Goal: Navigation & Orientation: Find specific page/section

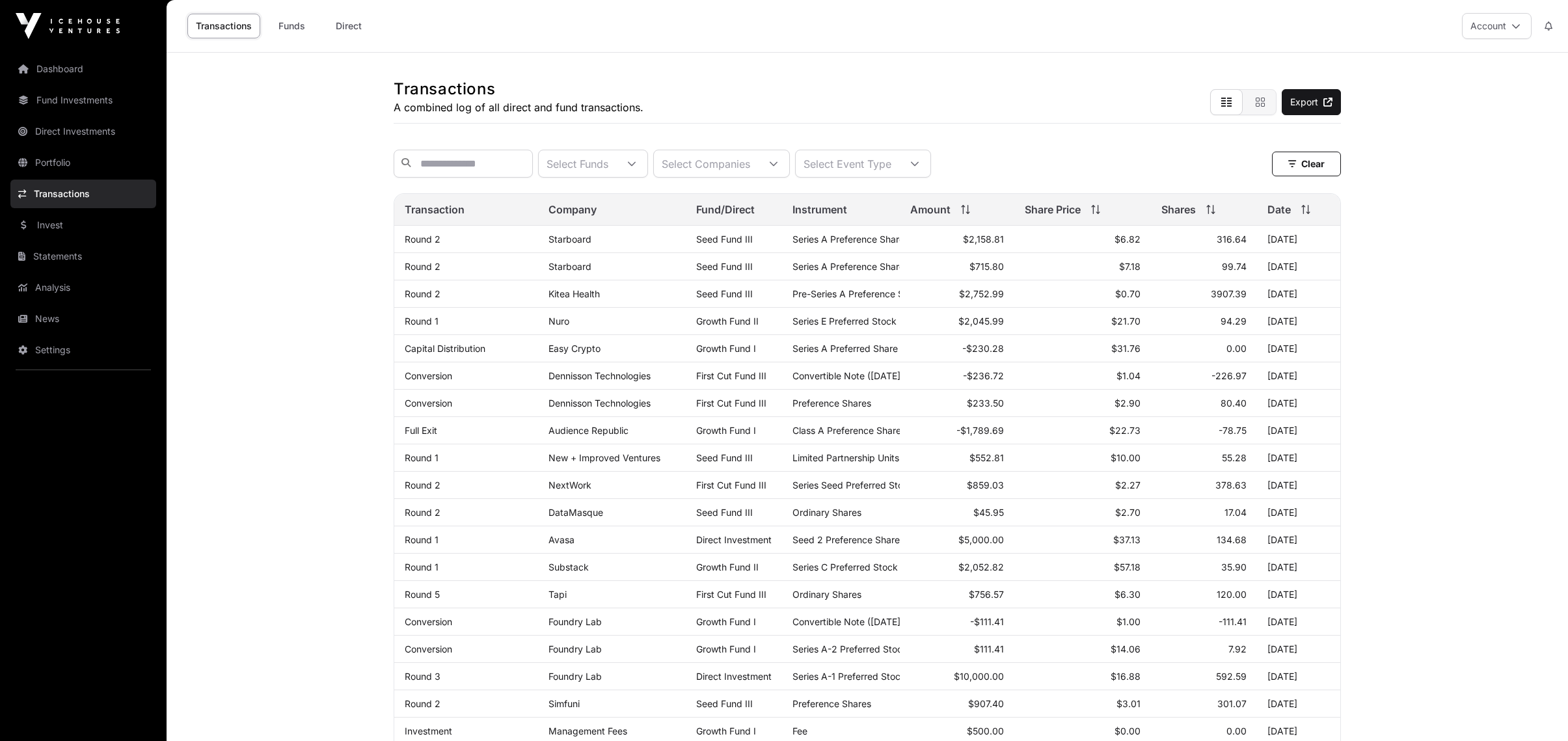
click at [45, 61] on link "Dashboard" at bounding box center [83, 68] width 146 height 29
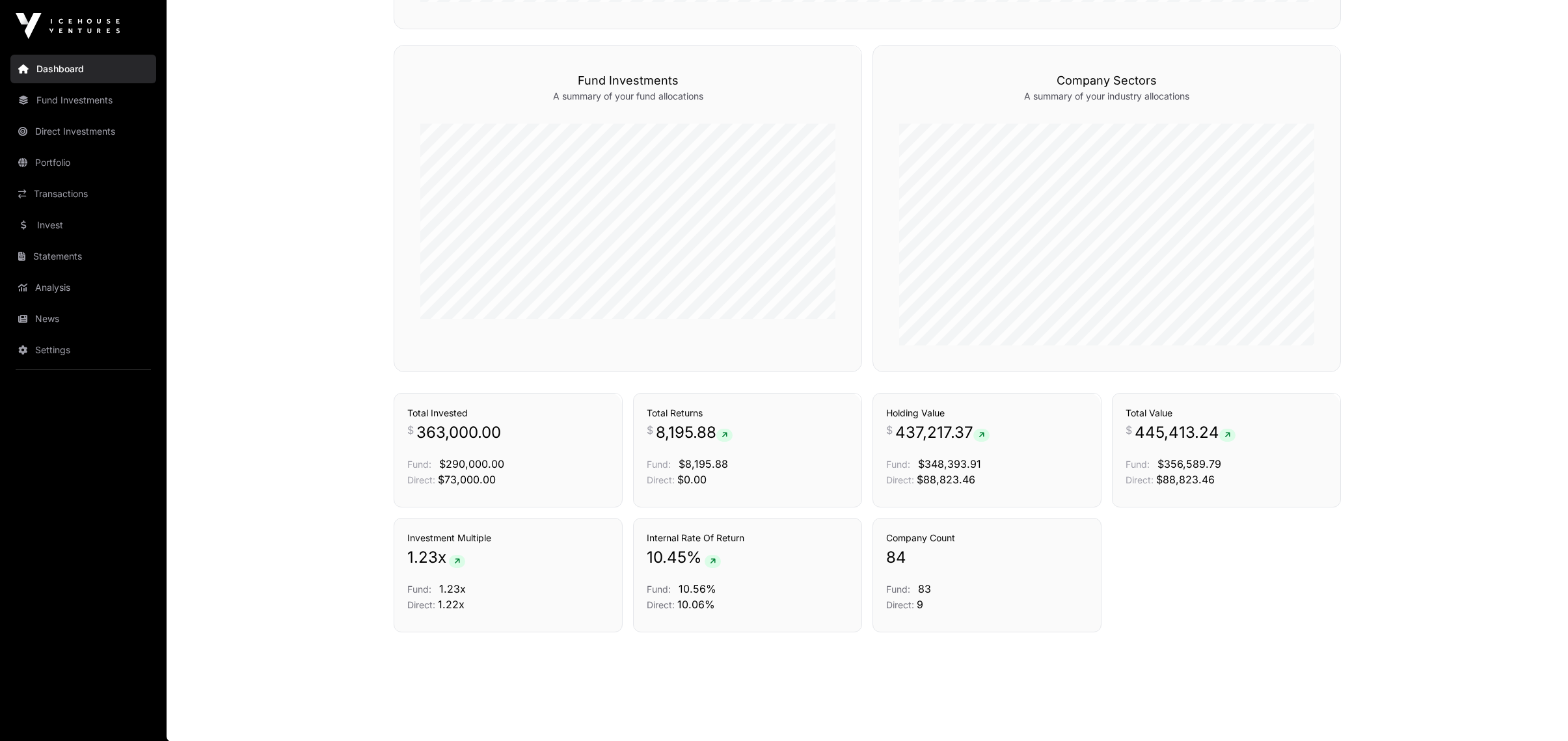
scroll to position [773, 0]
click at [40, 315] on link "News" at bounding box center [83, 318] width 146 height 29
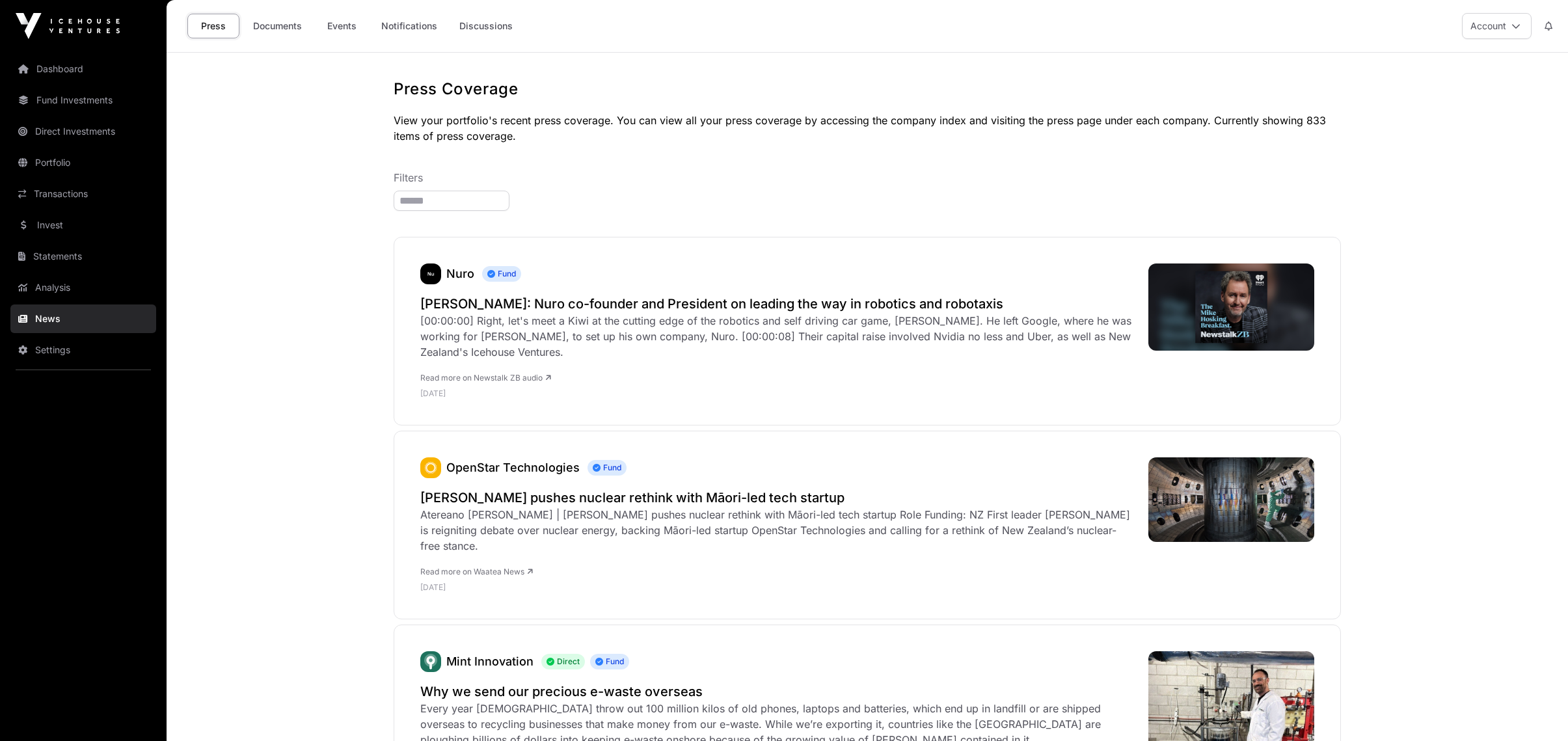
click at [417, 19] on link "Notifications" at bounding box center [409, 26] width 73 height 25
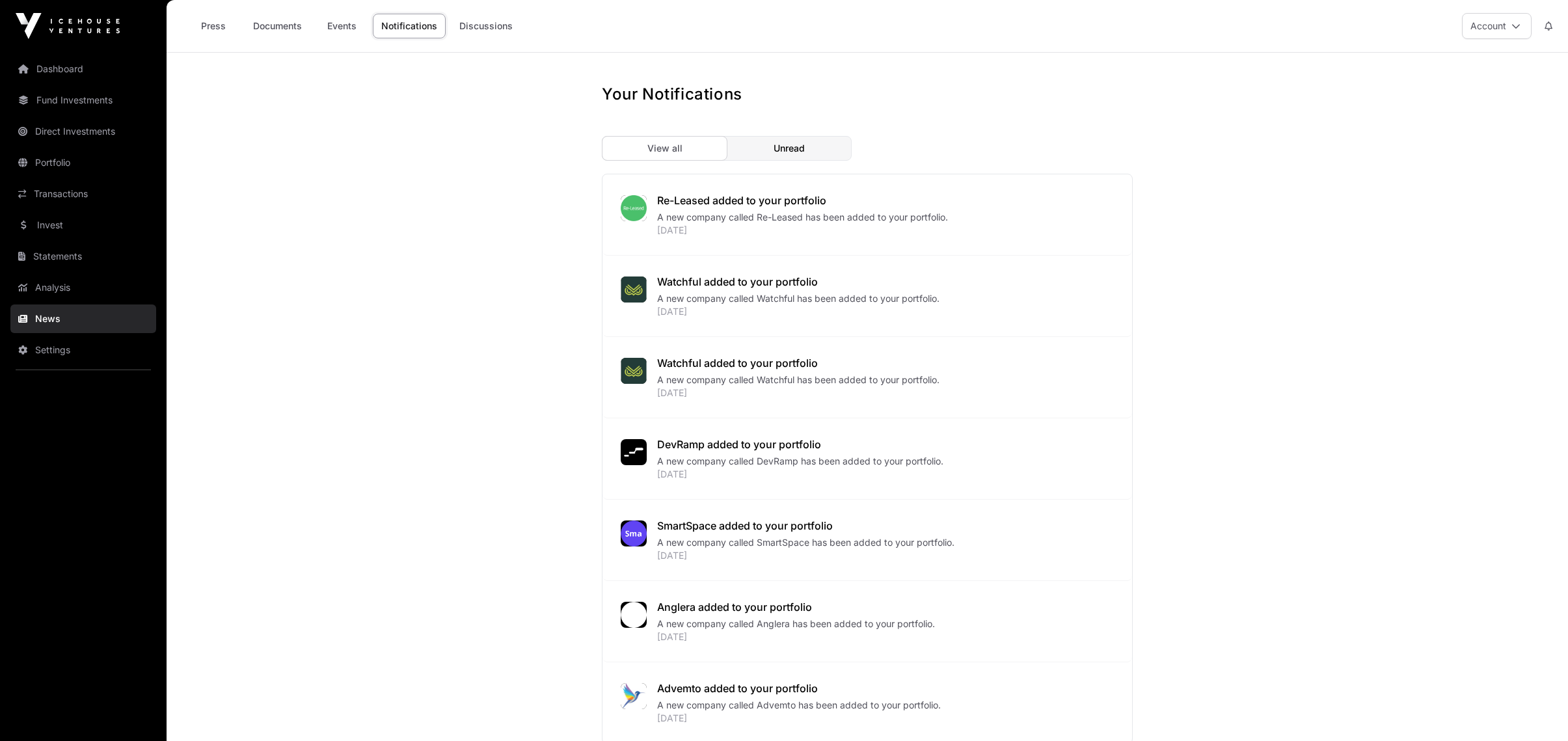
click at [354, 34] on link "Events" at bounding box center [341, 26] width 52 height 25
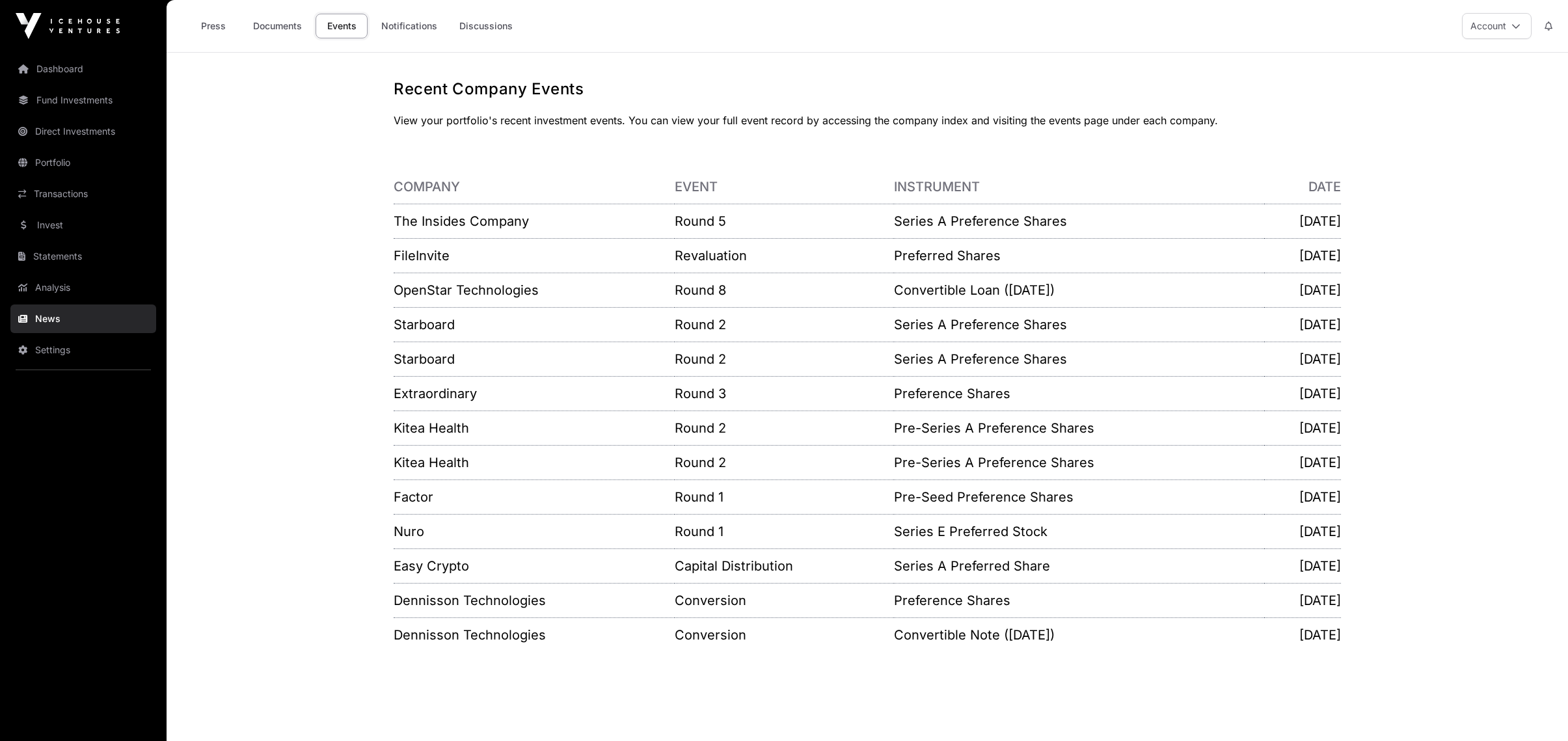
click at [290, 29] on link "Documents" at bounding box center [277, 26] width 66 height 25
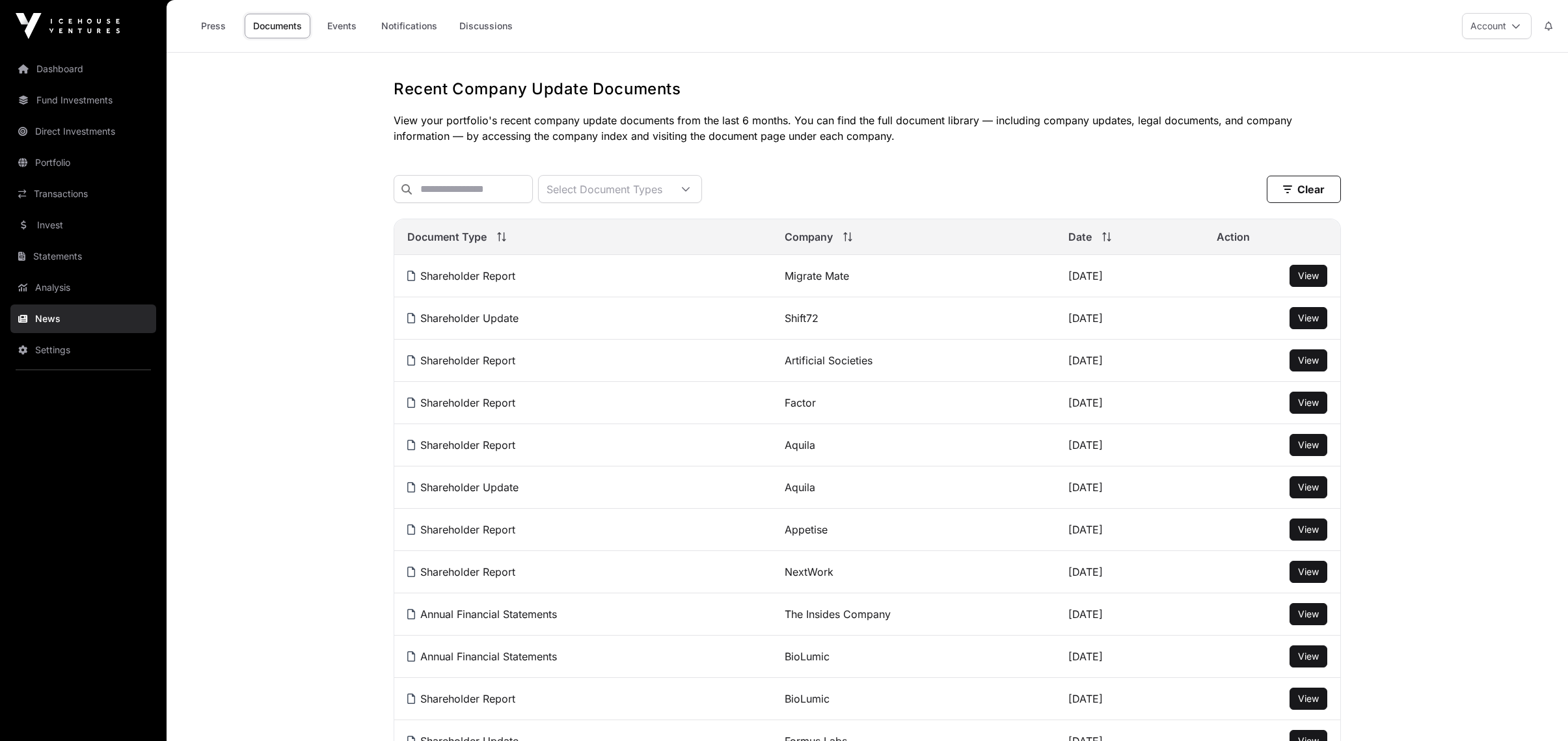
click at [79, 69] on link "Dashboard" at bounding box center [83, 68] width 146 height 29
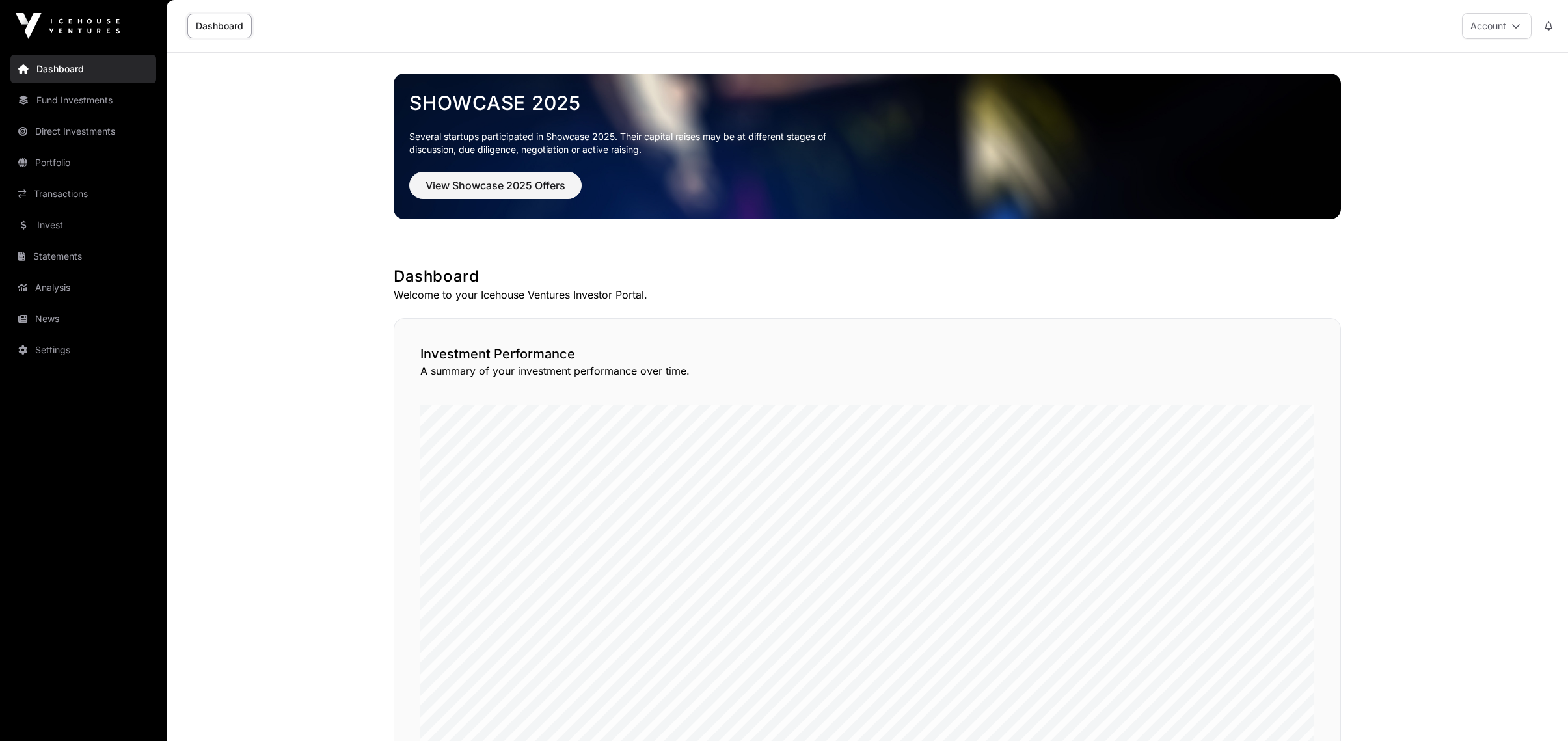
click at [67, 307] on link "News" at bounding box center [83, 318] width 146 height 29
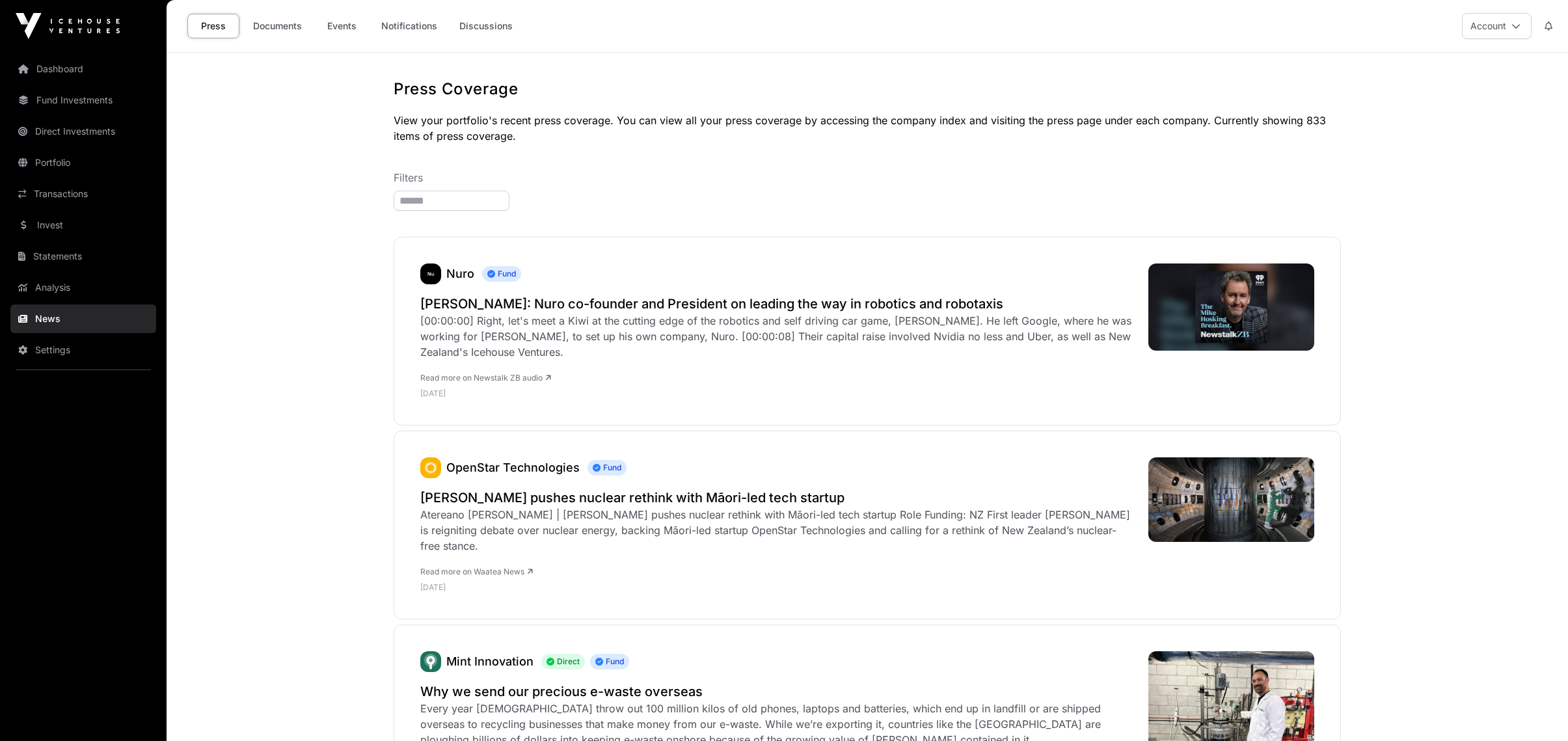
click at [324, 23] on link "Events" at bounding box center [341, 26] width 52 height 25
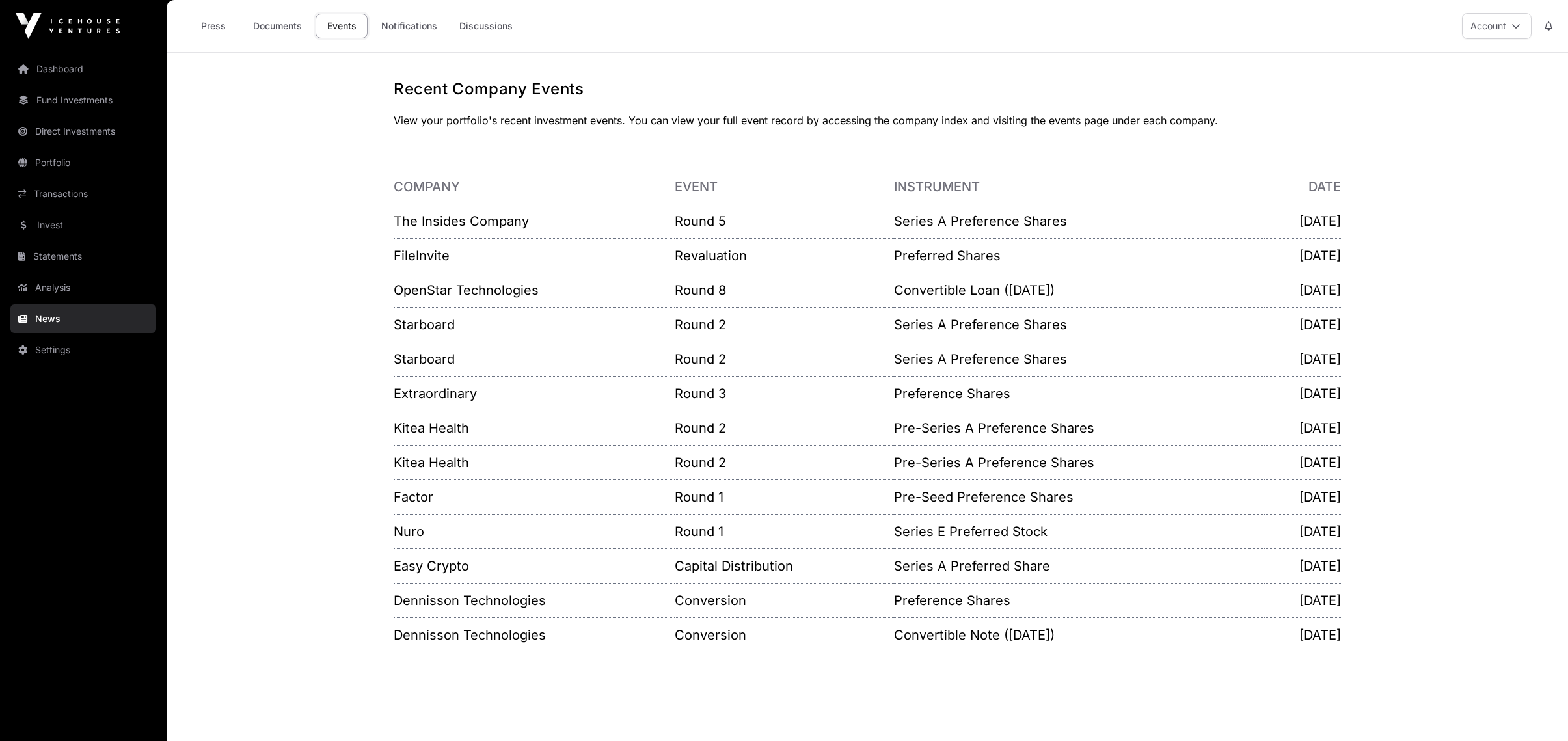
click at [65, 193] on link "Transactions" at bounding box center [83, 194] width 146 height 29
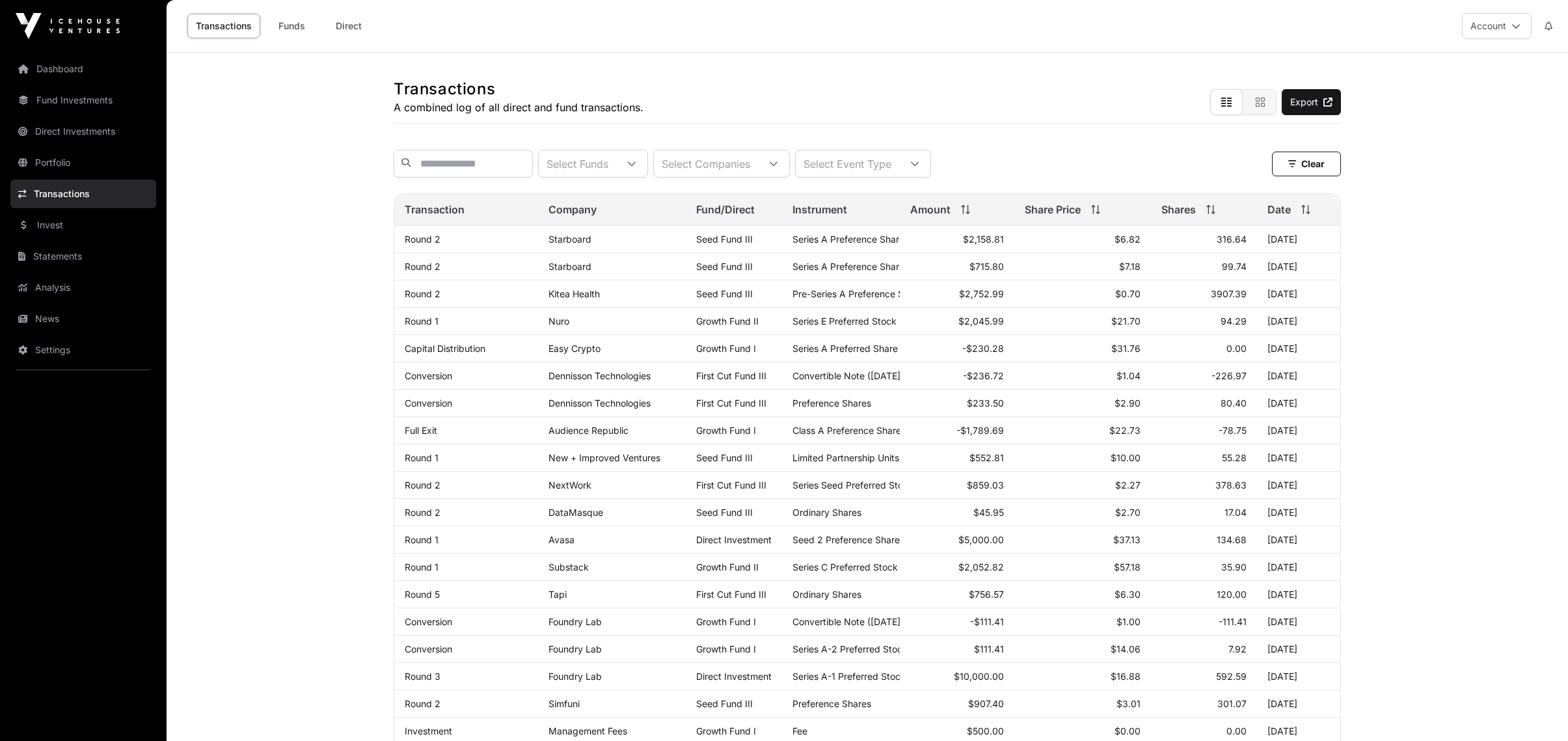
click at [52, 66] on link "Dashboard" at bounding box center [83, 68] width 146 height 29
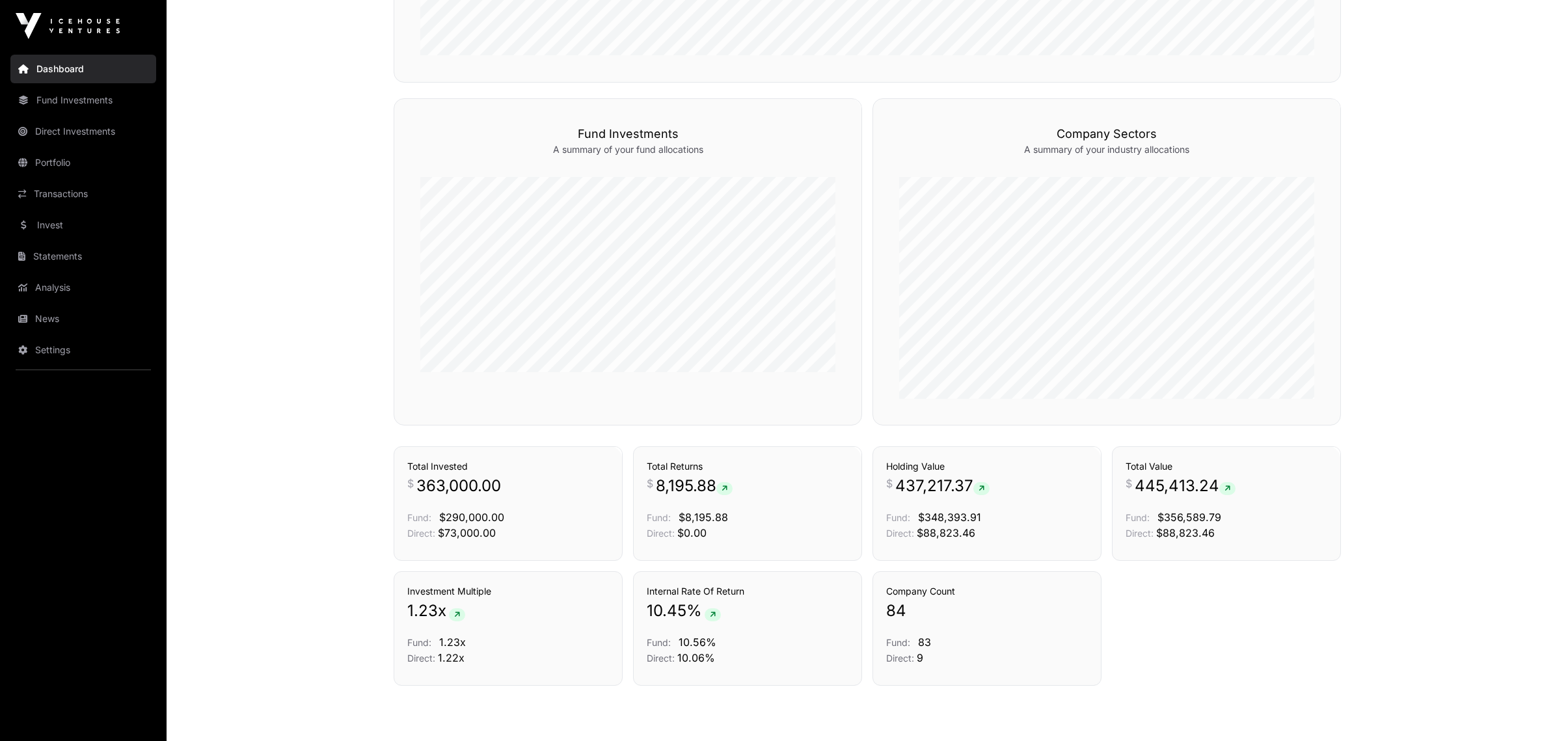
scroll to position [773, 0]
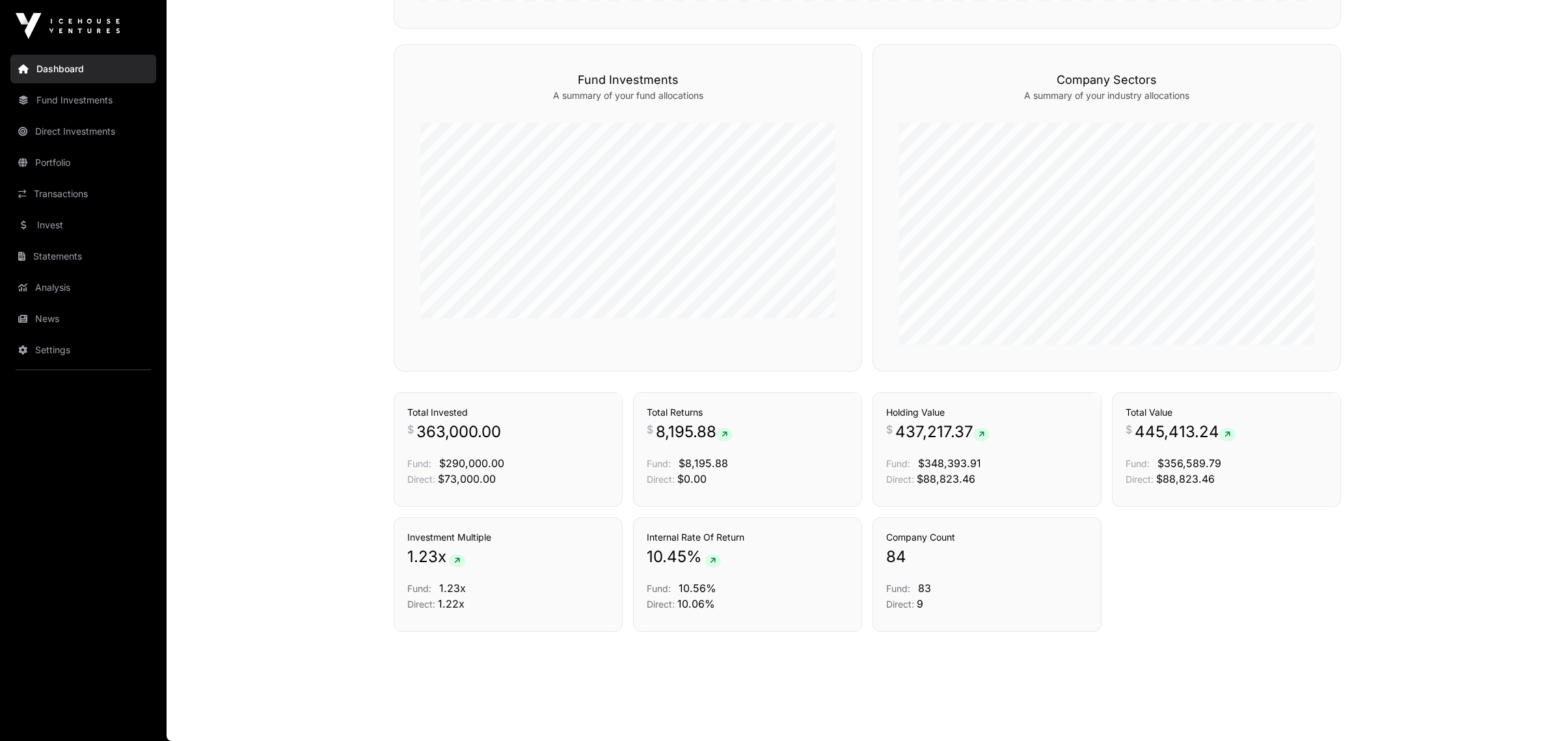
click at [66, 244] on link "Statements" at bounding box center [83, 256] width 146 height 29
